Goal: Find specific page/section: Find specific page/section

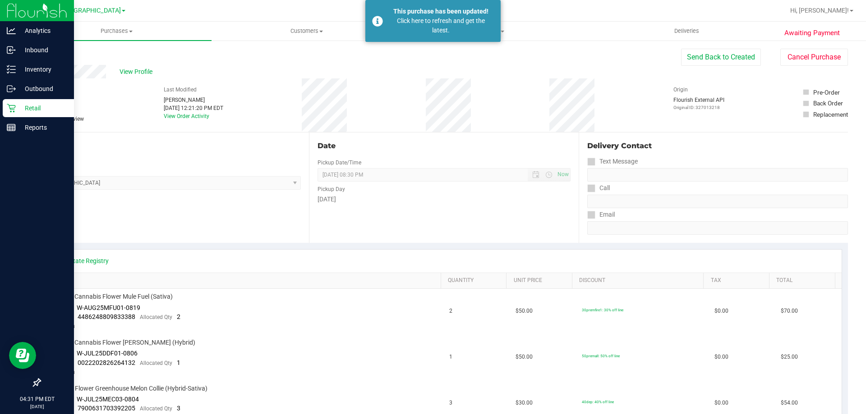
click at [17, 102] on div "Retail" at bounding box center [38, 108] width 71 height 18
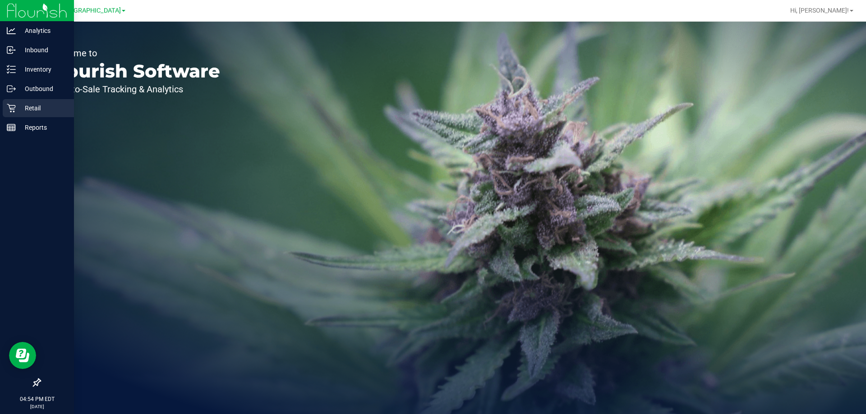
click at [8, 105] on icon at bounding box center [11, 108] width 9 height 9
